Goal: Task Accomplishment & Management: Complete application form

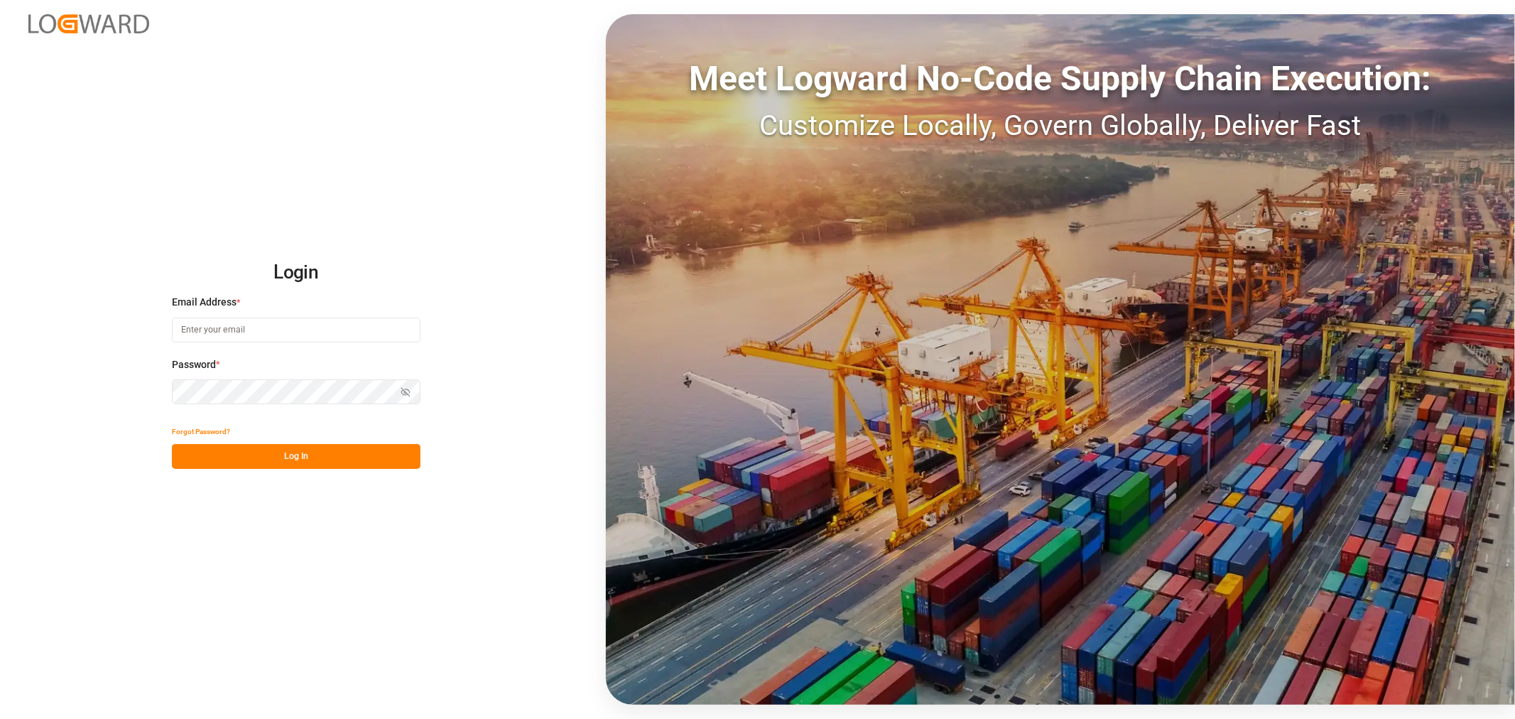
type input "[PERSON_NAME][DOMAIN_NAME][EMAIL_ADDRESS][DOMAIN_NAME]"
click at [280, 459] on button "Log In" at bounding box center [296, 456] width 249 height 25
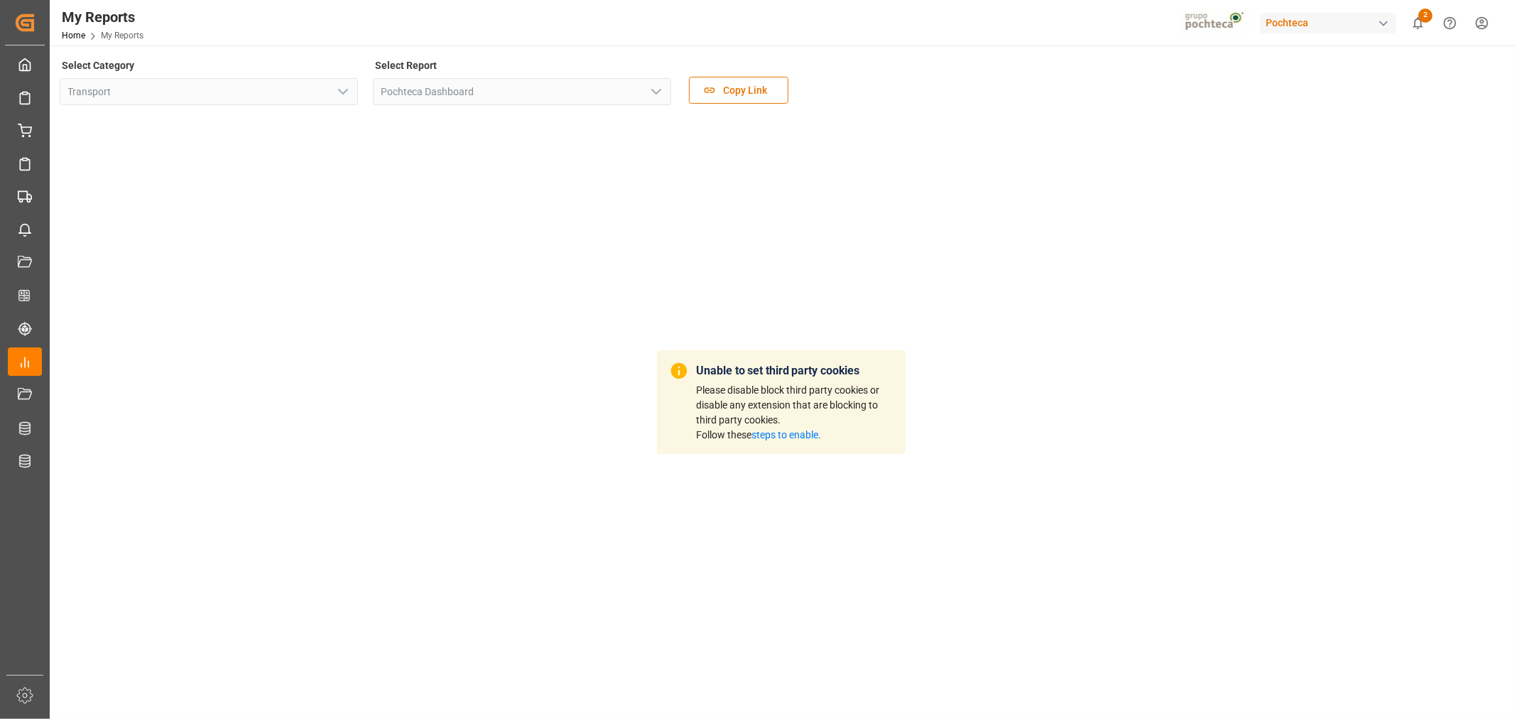
click at [1382, 20] on div "button" at bounding box center [1383, 23] width 14 height 14
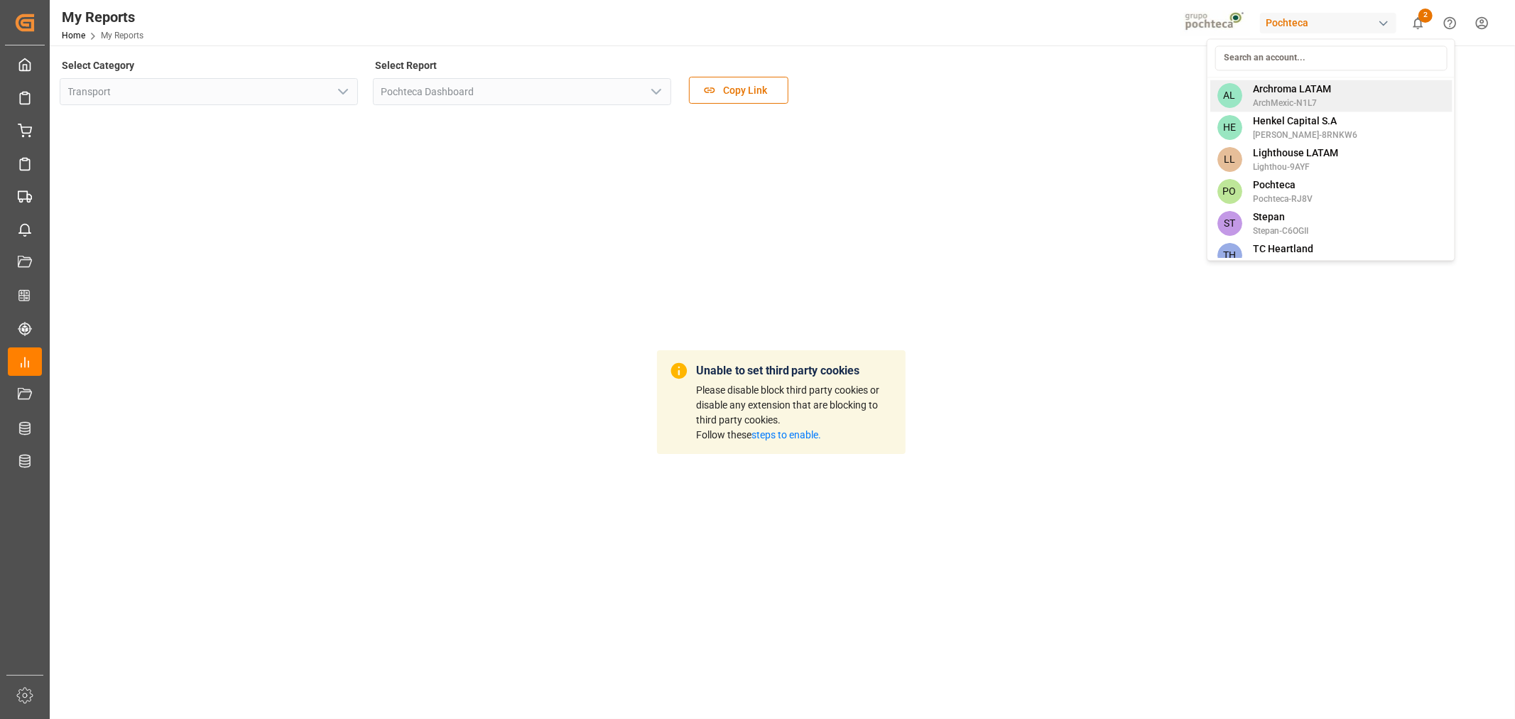
click at [1289, 93] on span "Archroma LATAM" at bounding box center [1292, 89] width 78 height 15
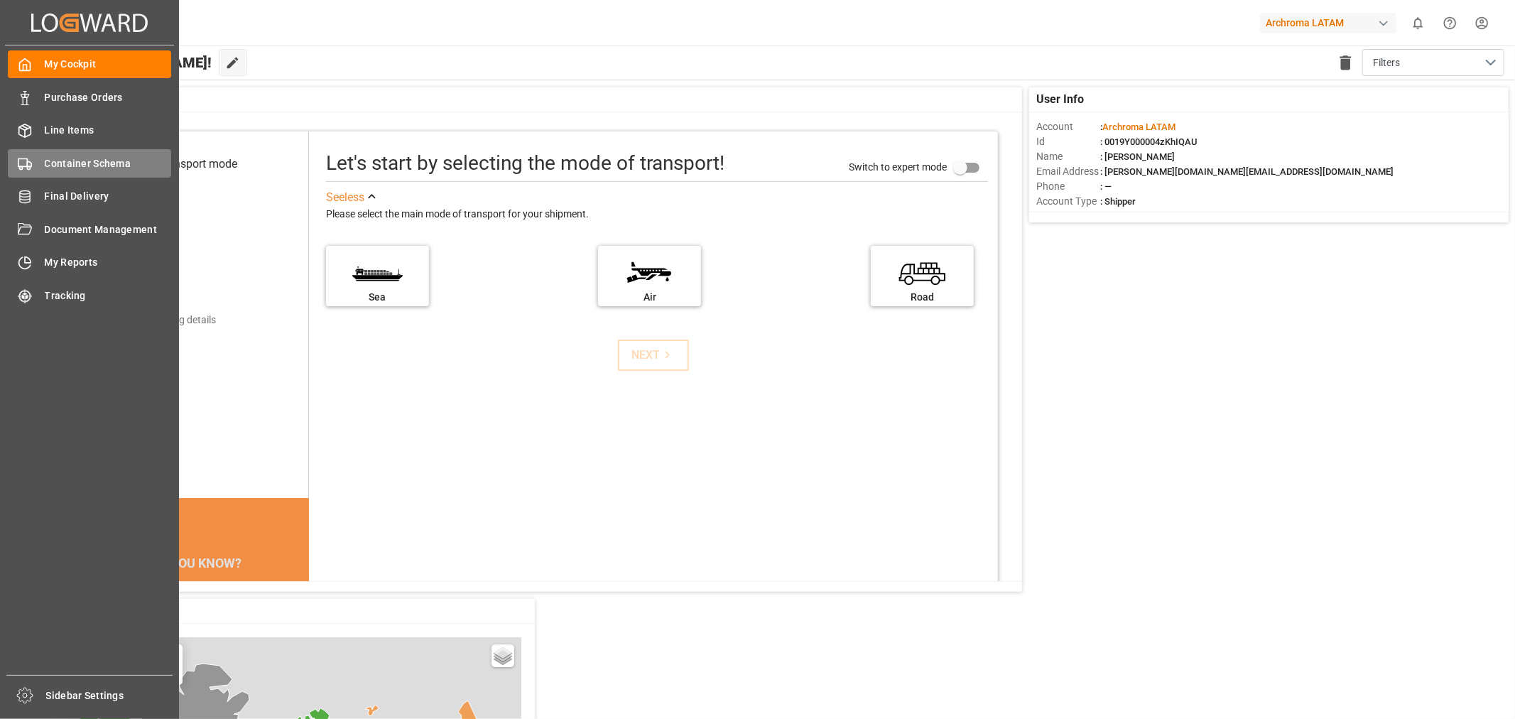
click at [61, 158] on span "Container Schema" at bounding box center [108, 163] width 127 height 15
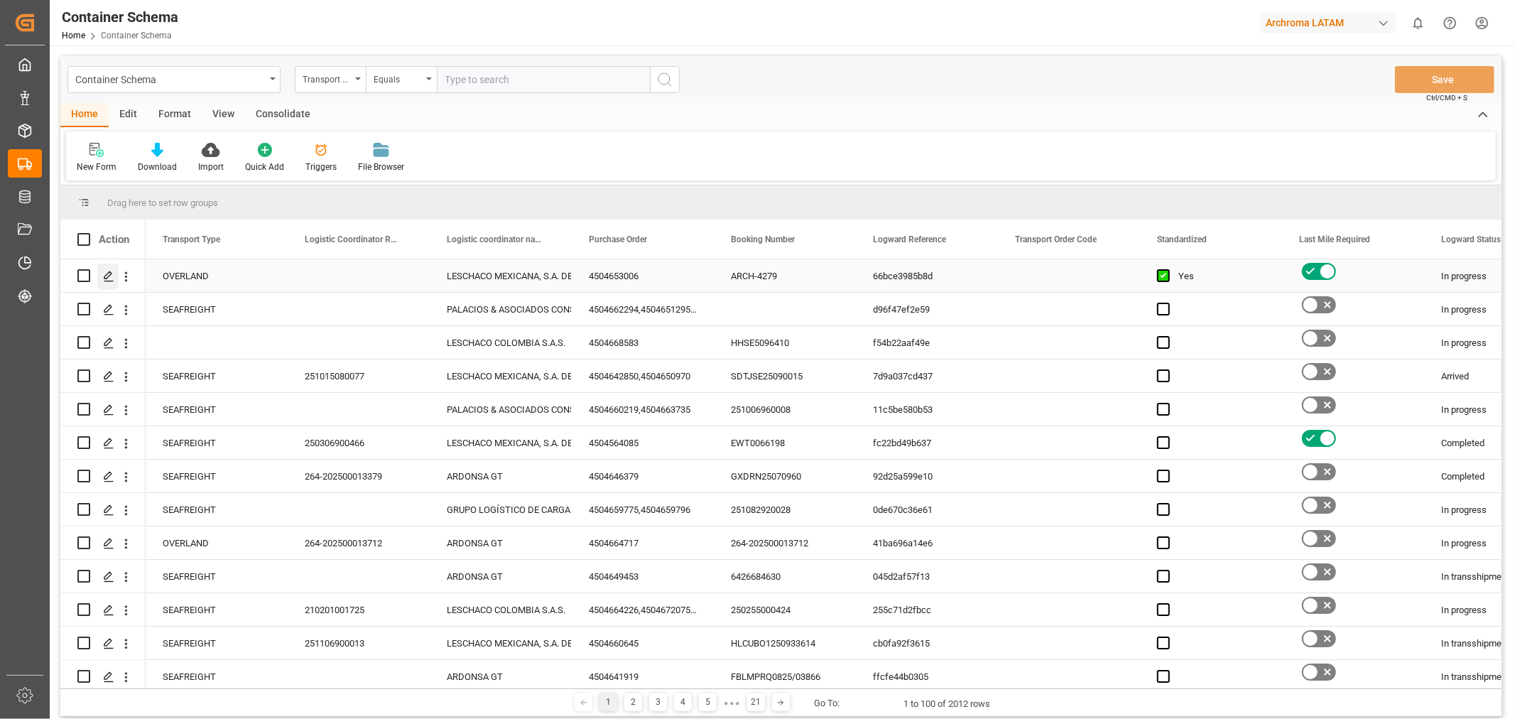
click at [111, 275] on icon "Press SPACE to select this row." at bounding box center [108, 276] width 11 height 11
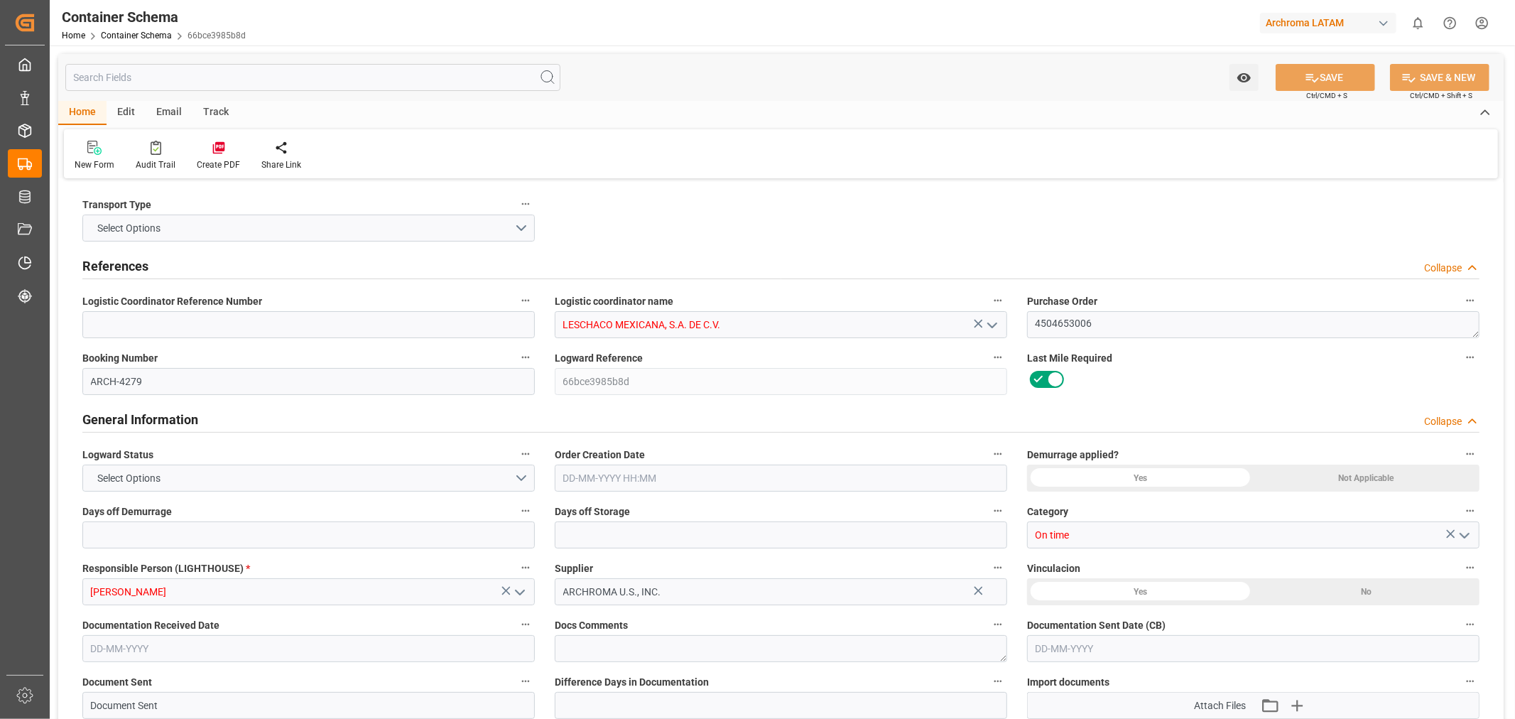
type input "0"
type input "1"
type input "17"
type input "18020"
type input "19006"
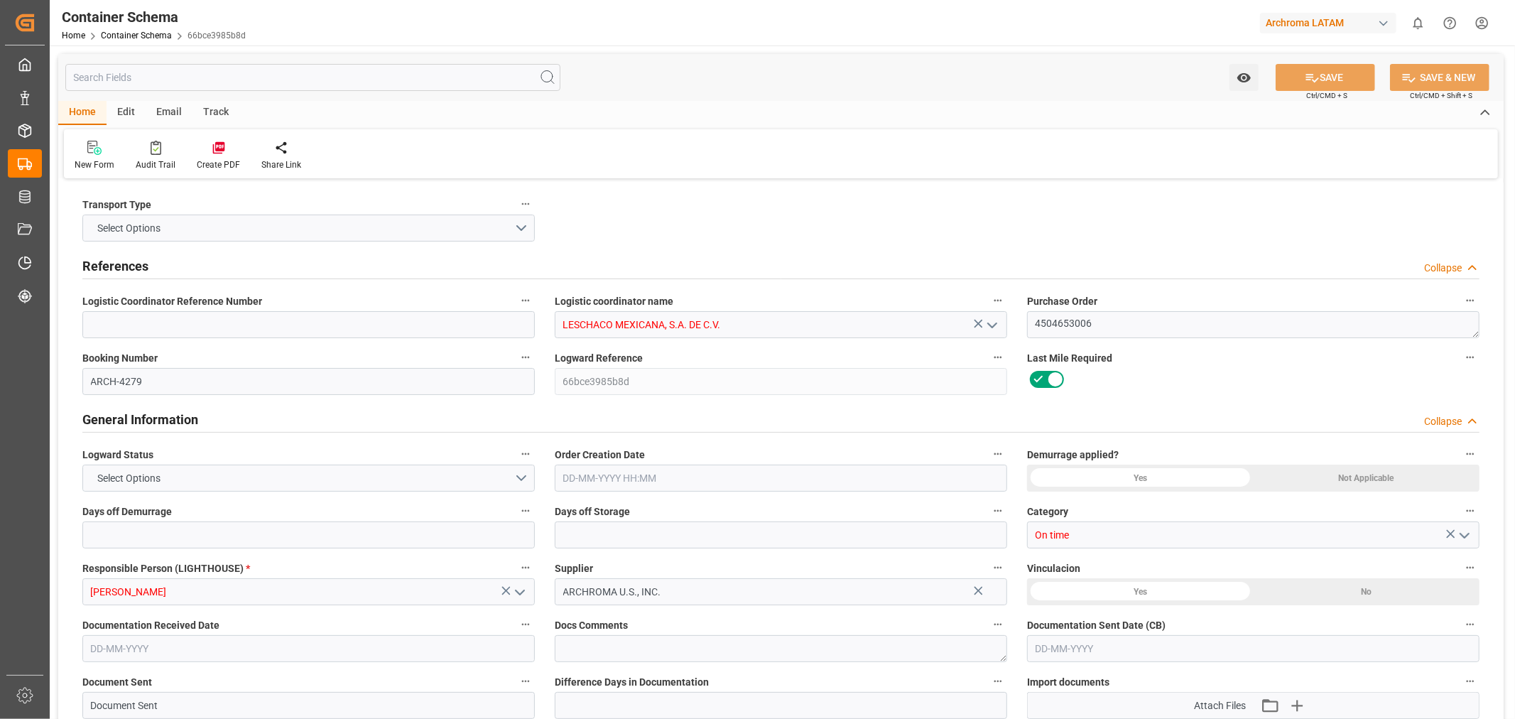
type input "USLRD"
type input "MXNLD"
type input "[DATE] 00:00"
type input "[DATE]"
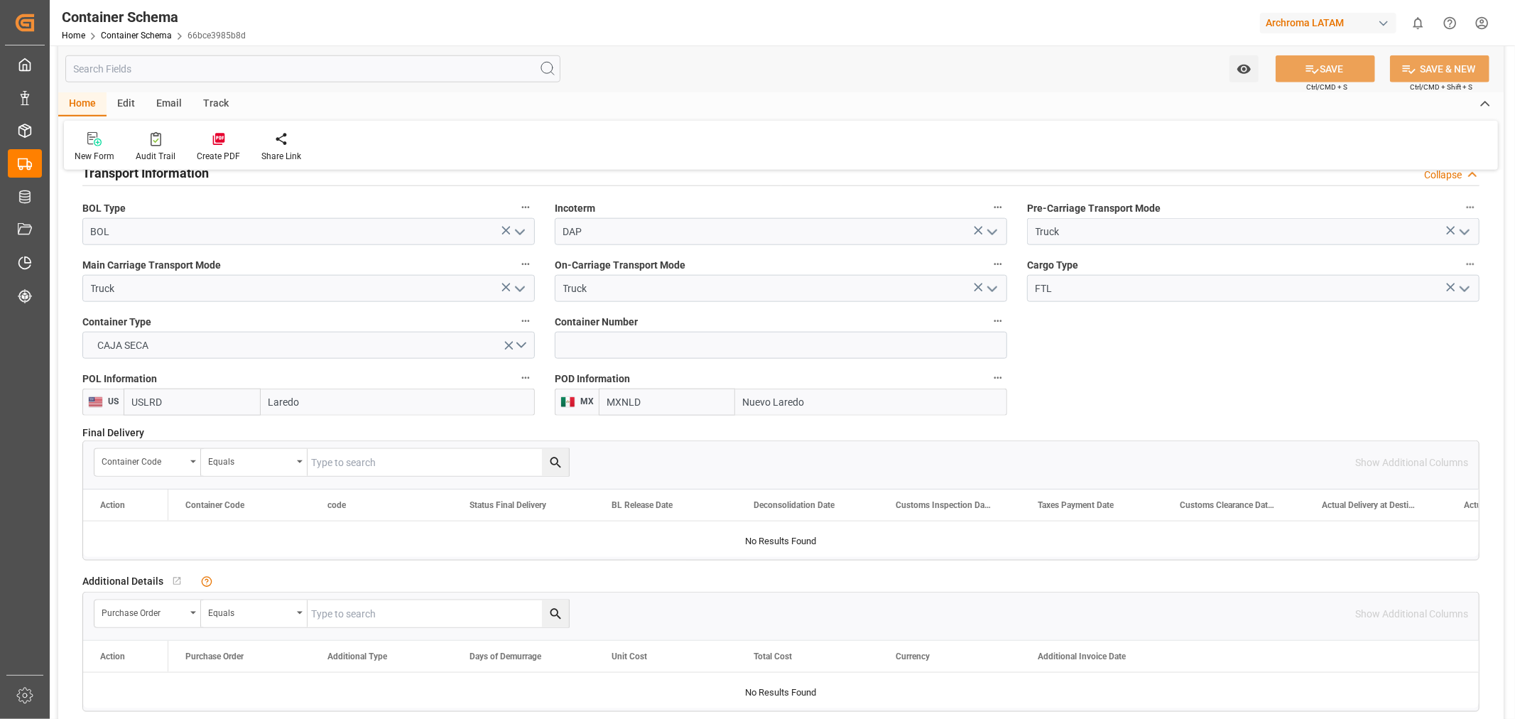
scroll to position [1176, 0]
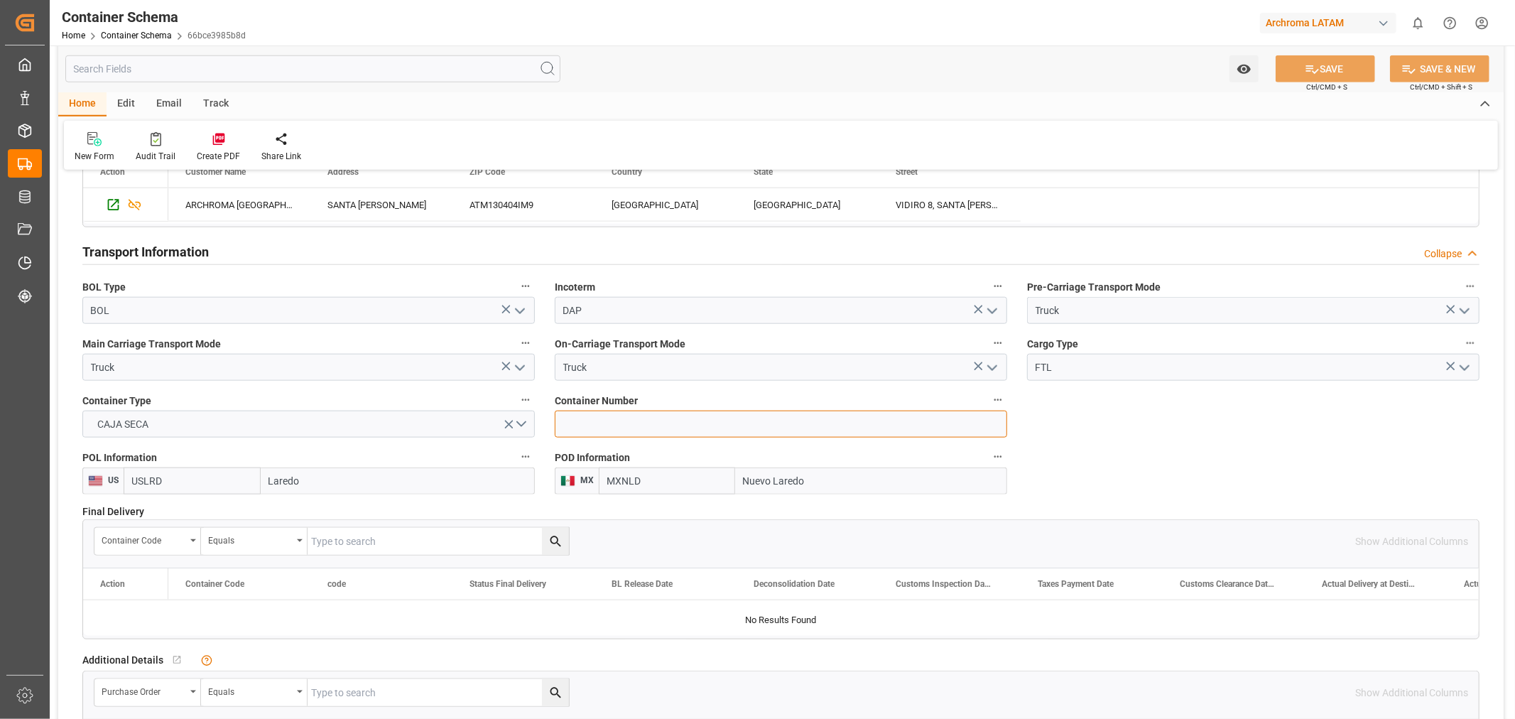
click at [654, 415] on input at bounding box center [781, 423] width 452 height 27
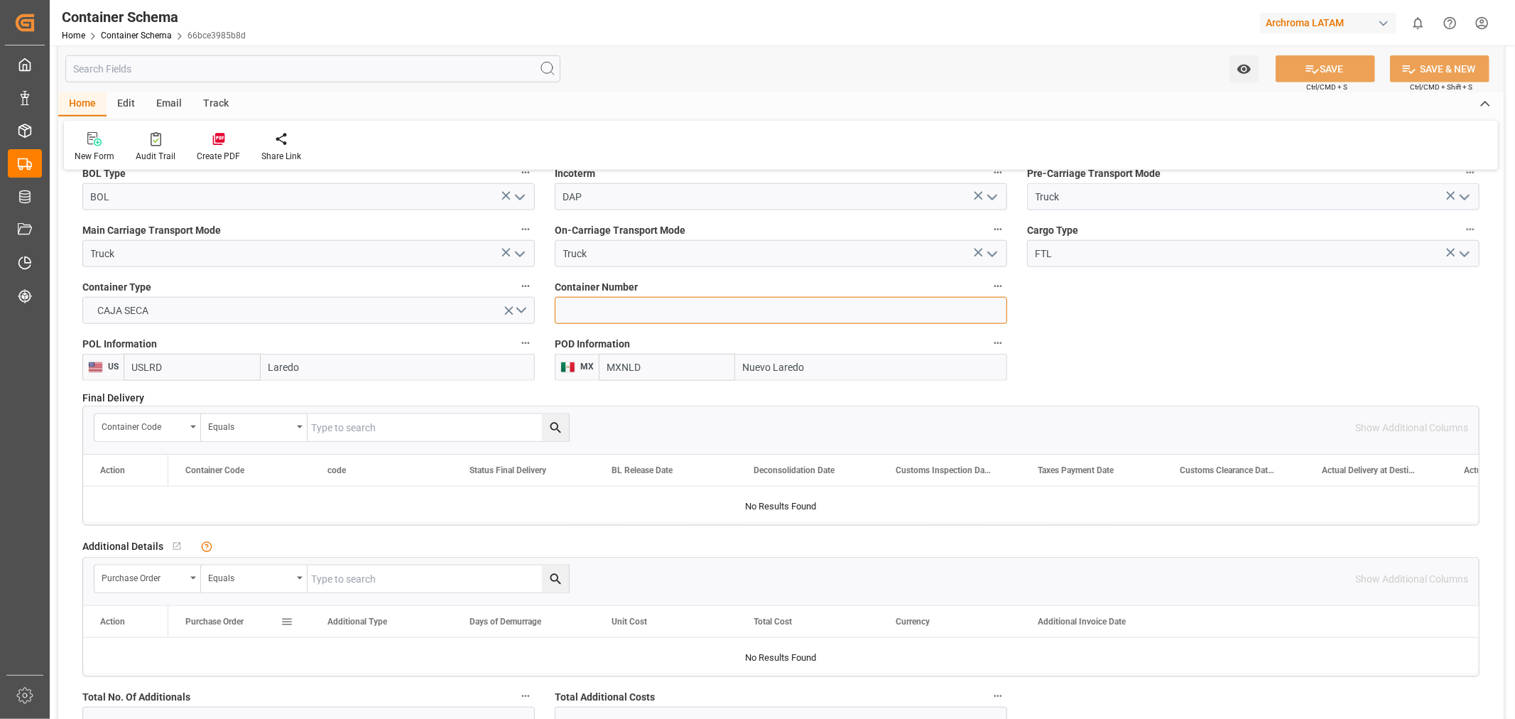
scroll to position [1262, 0]
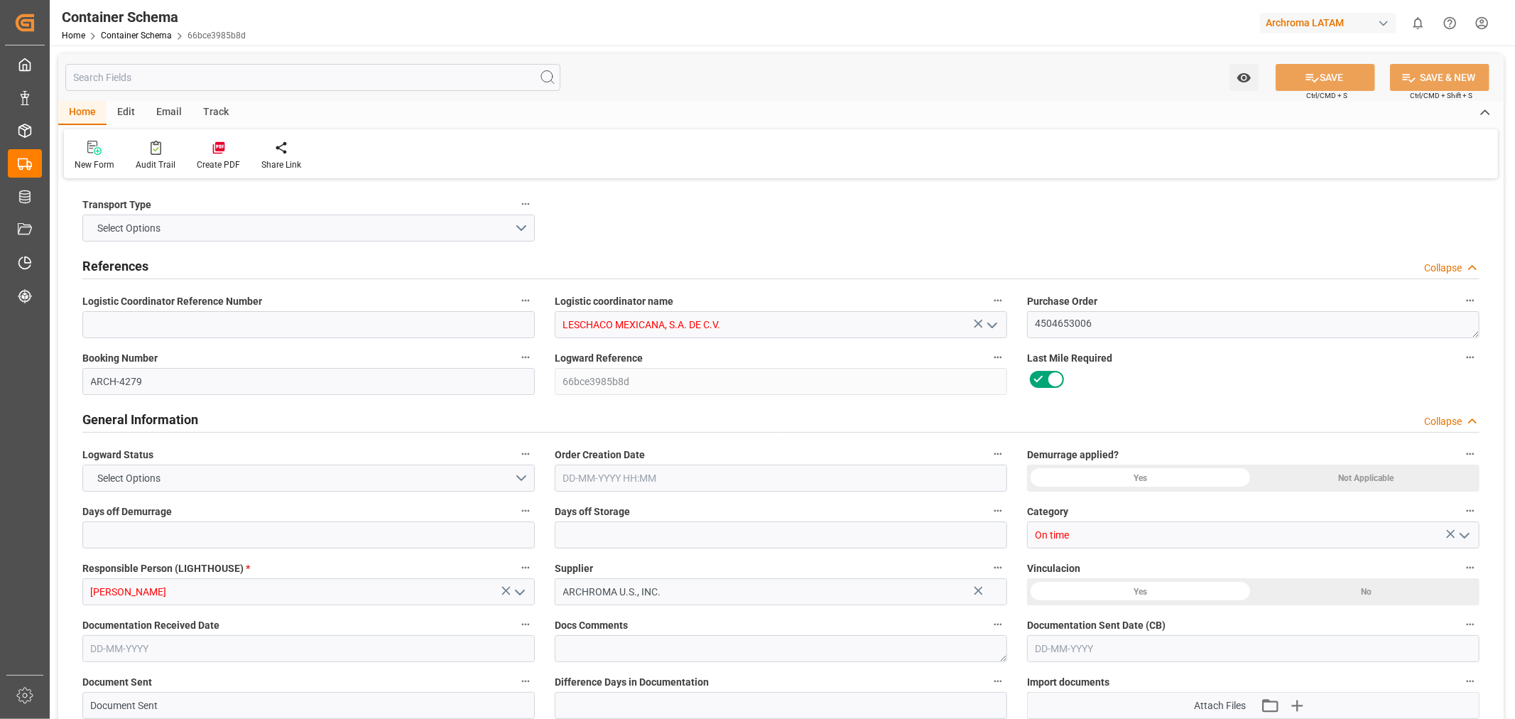
type input "0"
type input "1"
type input "17"
type input "18020"
type input "19006"
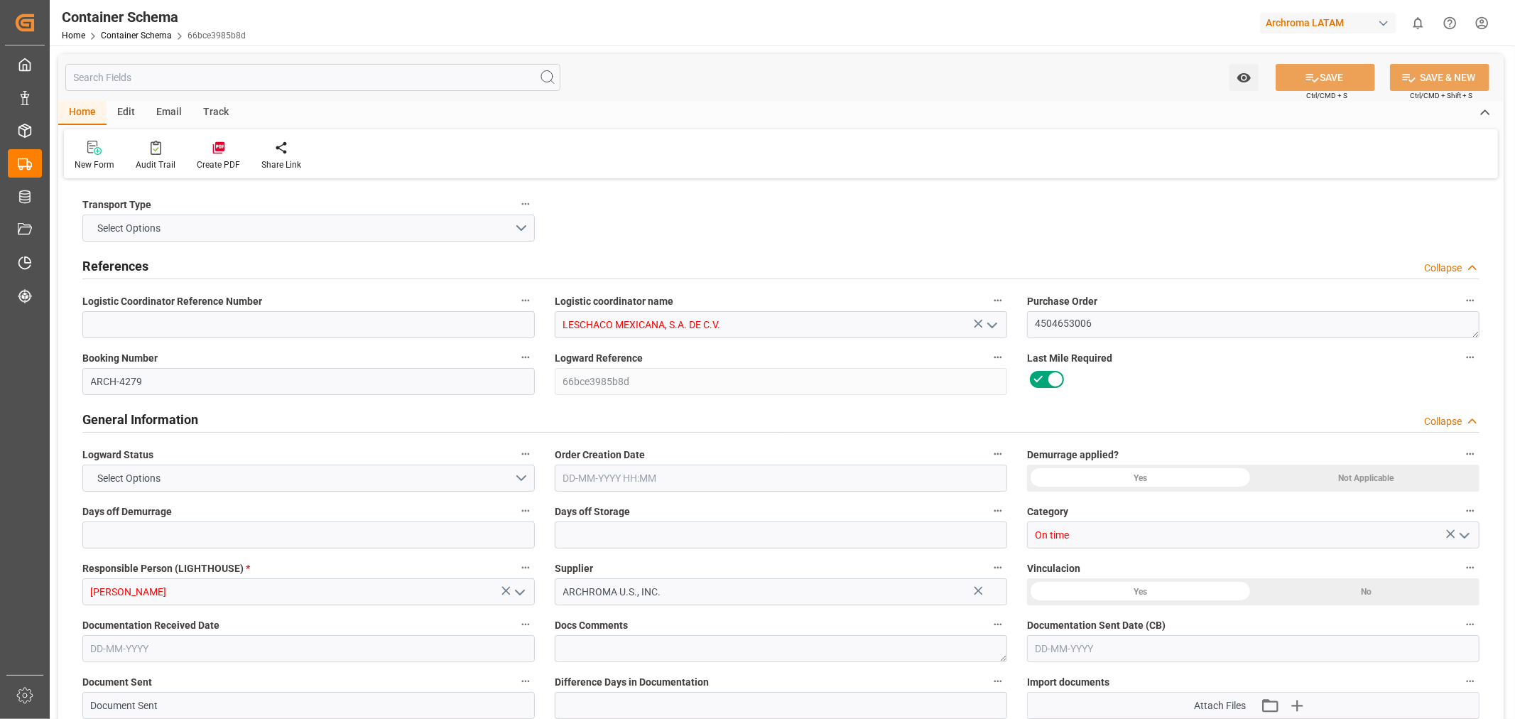
type input "USLRD"
type input "MXNLD"
type input "[DATE] 00:00"
type input "[DATE]"
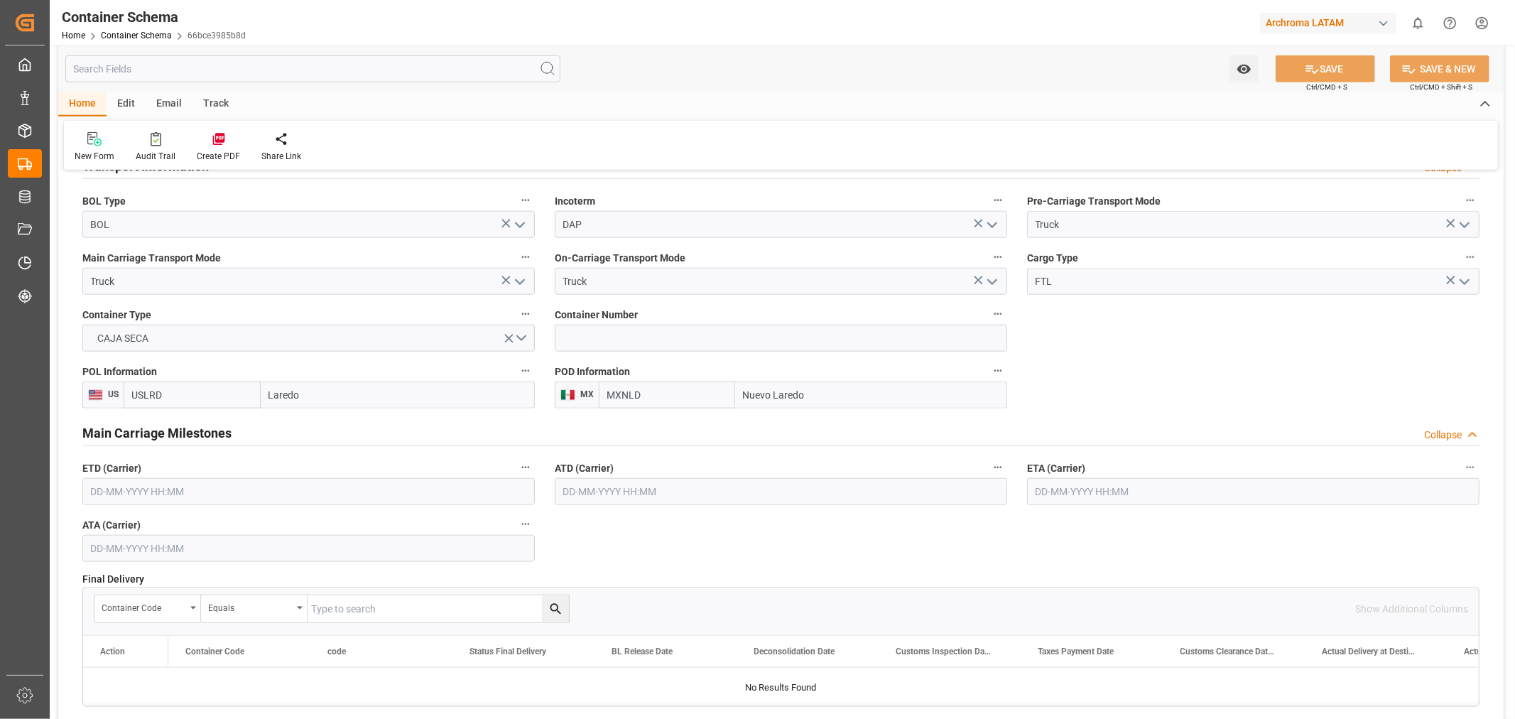
scroll to position [1341, 0]
